Goal: Task Accomplishment & Management: Complete application form

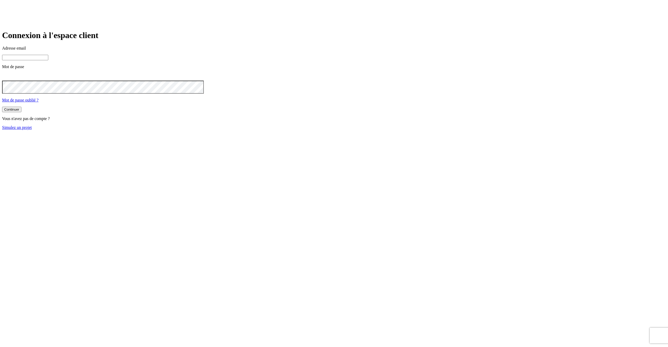
click at [48, 60] on input at bounding box center [25, 57] width 46 height 5
type input "j"
paste input "[DOMAIN_NAME][PERSON_NAME][EMAIL_ADDRESS][DOMAIN_NAME]"
type input "[PERSON_NAME][DOMAIN_NAME][EMAIL_ADDRESS][DOMAIN_NAME]"
click at [2, 107] on button "Continuer" at bounding box center [11, 109] width 19 height 5
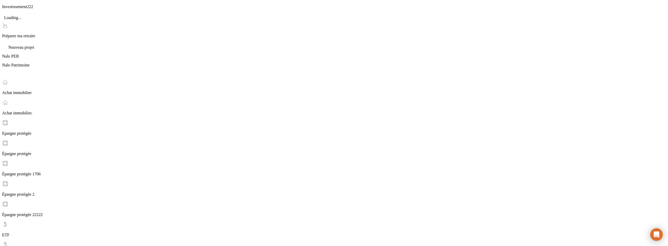
scroll to position [376, 0]
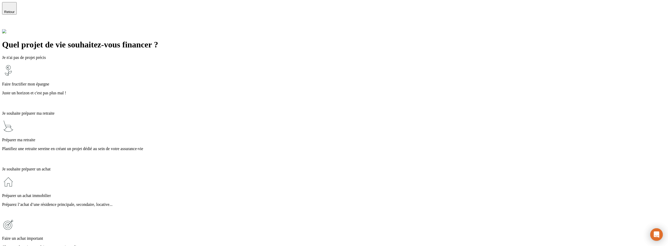
click at [233, 91] on p "Juste un horizon et c'est pas plus mal !" at bounding box center [334, 93] width 664 height 5
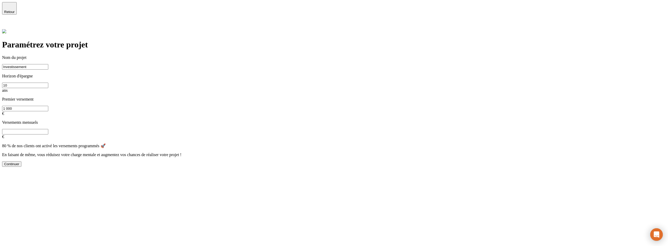
click at [48, 64] on input "Investissement" at bounding box center [25, 66] width 46 height 5
click at [19, 162] on div "Continuer" at bounding box center [11, 164] width 15 height 4
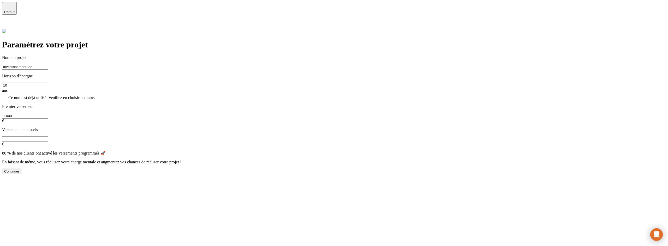
click at [48, 64] on input "Investissement222" at bounding box center [25, 66] width 46 height 5
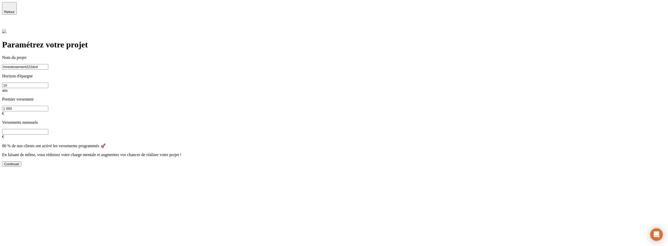
type input "Investissement222dzd"
click at [21, 162] on button "Continuer" at bounding box center [11, 164] width 19 height 5
type input "0"
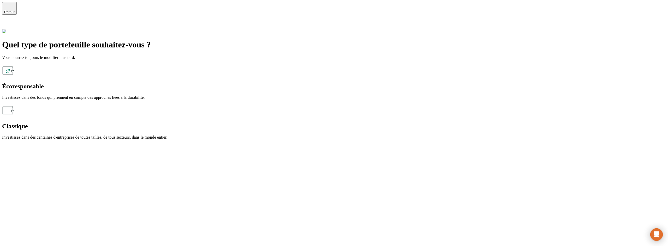
click at [246, 65] on div "Écoresponsable Investissez dans des fonds qui prennent en compte des approches …" at bounding box center [334, 82] width 664 height 36
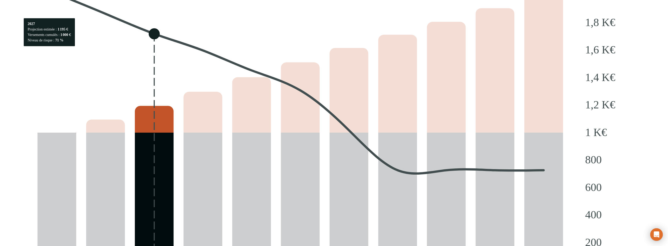
scroll to position [730, 0]
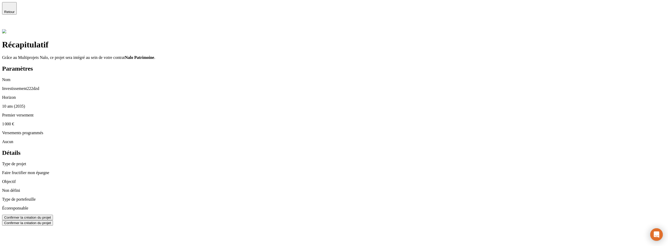
click at [53, 215] on button "Confirmer la création du projet" at bounding box center [27, 217] width 51 height 5
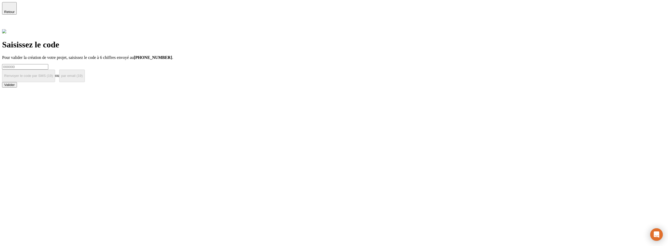
click at [48, 64] on input at bounding box center [25, 66] width 46 height 5
type input "!"
paste input "000000"
type input "000000"
click at [15, 87] on div "Valider" at bounding box center [9, 85] width 11 height 4
